Goal: Task Accomplishment & Management: Manage account settings

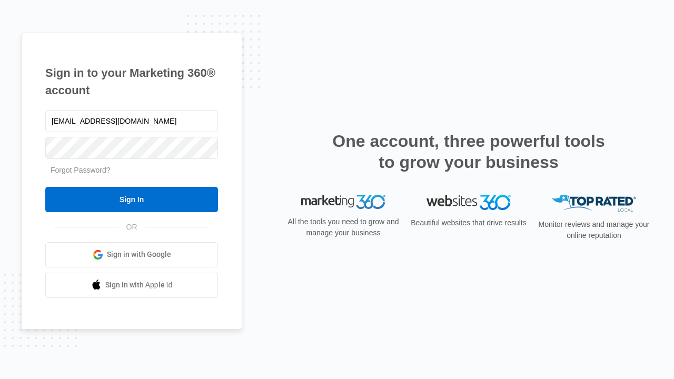
type input "[EMAIL_ADDRESS][DOMAIN_NAME]"
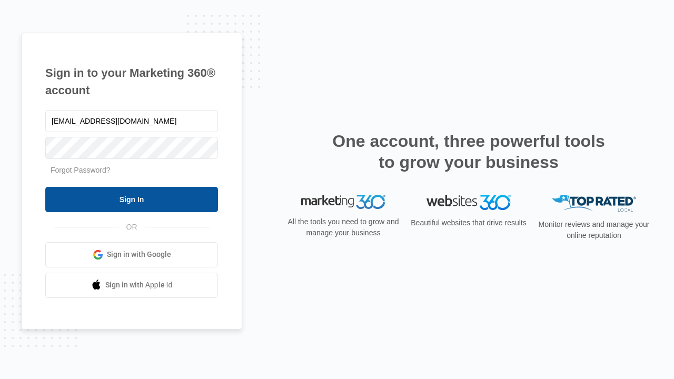
click at [132, 199] on input "Sign In" at bounding box center [131, 199] width 173 height 25
